Goal: Use online tool/utility: Use online tool/utility

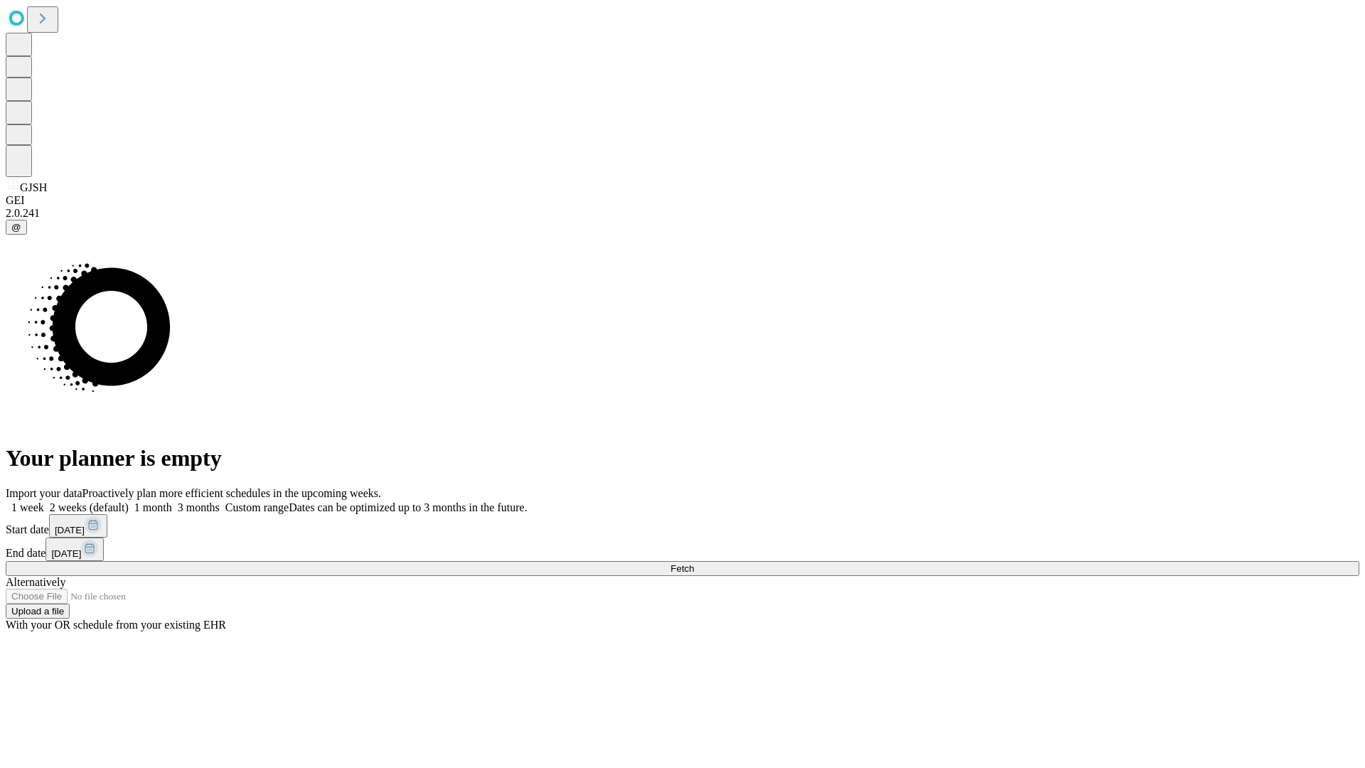
click at [694, 563] on span "Fetch" at bounding box center [681, 568] width 23 height 11
